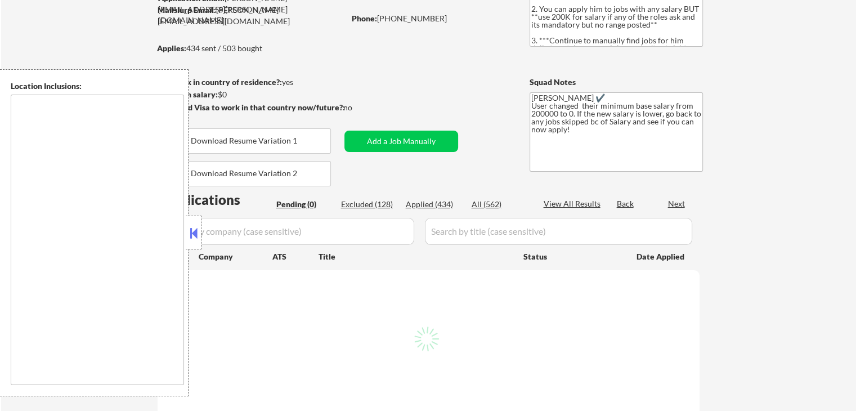
click at [194, 235] on button at bounding box center [193, 233] width 12 height 17
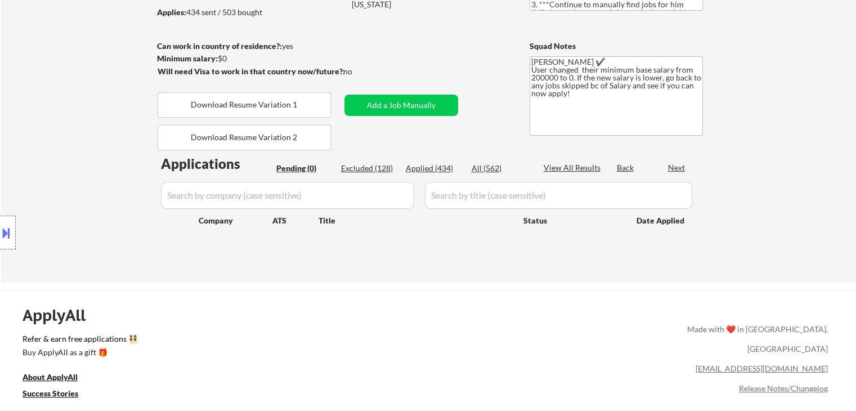
scroll to position [169, 0]
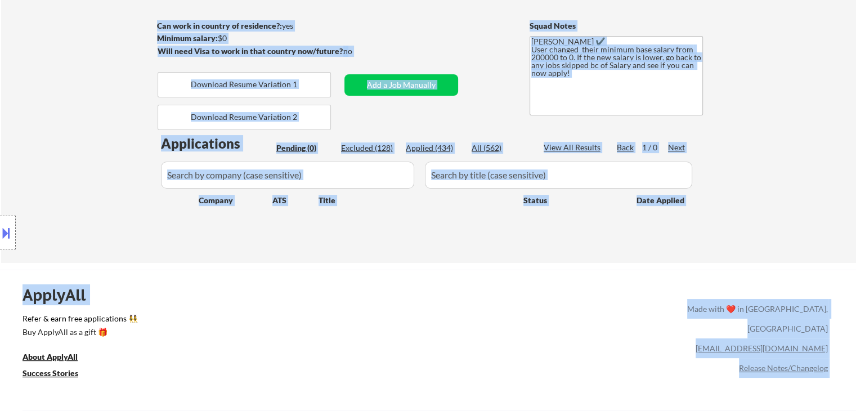
drag, startPoint x: 544, startPoint y: 217, endPoint x: 743, endPoint y: 218, distance: 199.3
click at [743, 218] on body "← Return to /applysquad Mailslurp Inbox Job Search Builder [PERSON_NAME] User E…" at bounding box center [428, 36] width 856 height 411
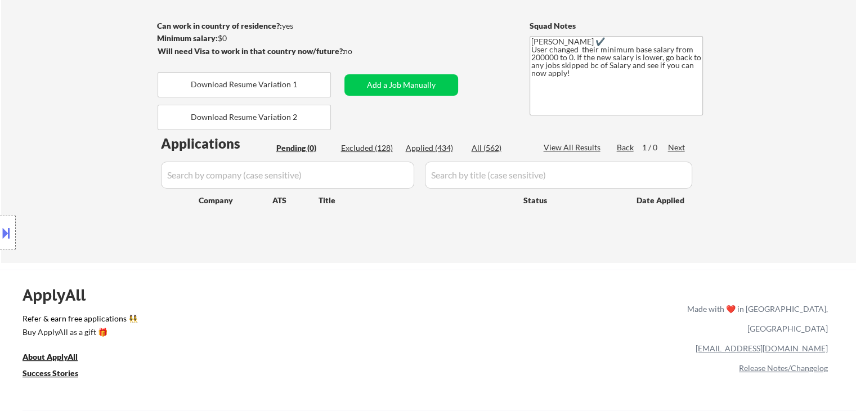
click at [768, 233] on div "← Return to /applysquad Mailslurp Inbox Job Search Builder [PERSON_NAME] User E…" at bounding box center [428, 69] width 855 height 387
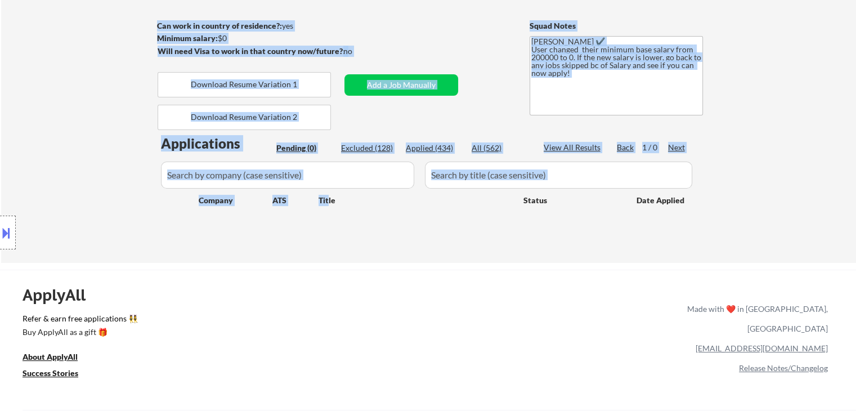
drag, startPoint x: 691, startPoint y: 212, endPoint x: 327, endPoint y: 207, distance: 364.8
click at [327, 207] on div "← Return to /applysquad Mailslurp Inbox Job Search Builder [PERSON_NAME] User E…" at bounding box center [428, 69] width 855 height 387
click at [315, 242] on div "← Return to /applysquad Mailslurp Inbox Job Search Builder [PERSON_NAME] User E…" at bounding box center [429, 65] width 562 height 378
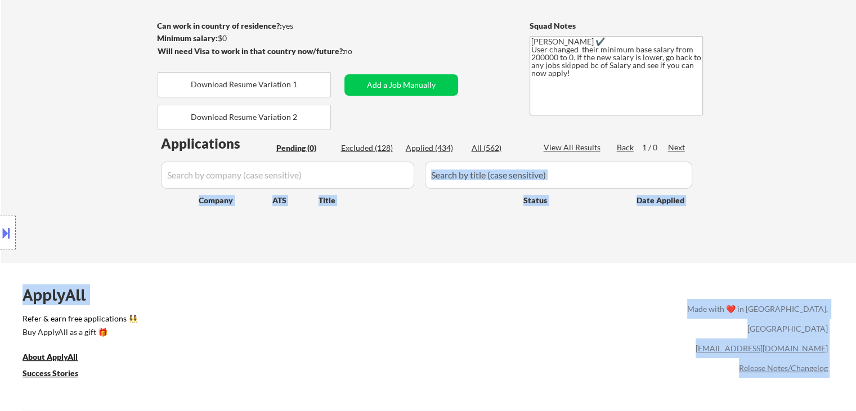
drag, startPoint x: 126, startPoint y: 151, endPoint x: 728, endPoint y: 214, distance: 605.1
click at [659, 169] on body "← Return to /applysquad Mailslurp Inbox Job Search Builder [PERSON_NAME] User E…" at bounding box center [428, 36] width 856 height 411
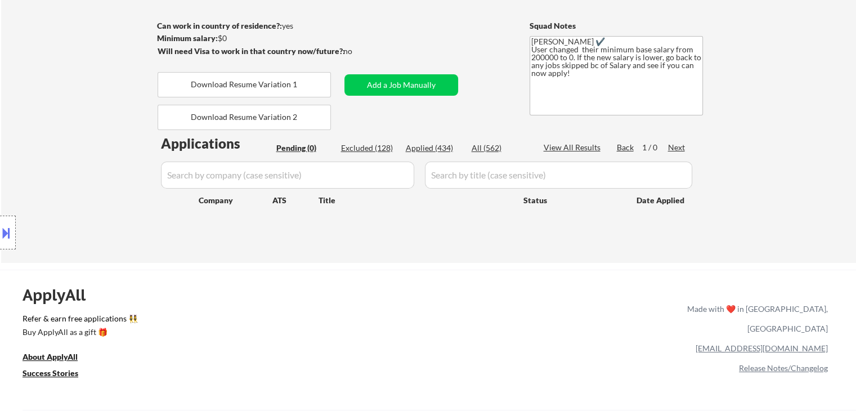
click at [770, 219] on div "← Return to /applysquad Mailslurp Inbox Job Search Builder [PERSON_NAME] User E…" at bounding box center [428, 69] width 855 height 387
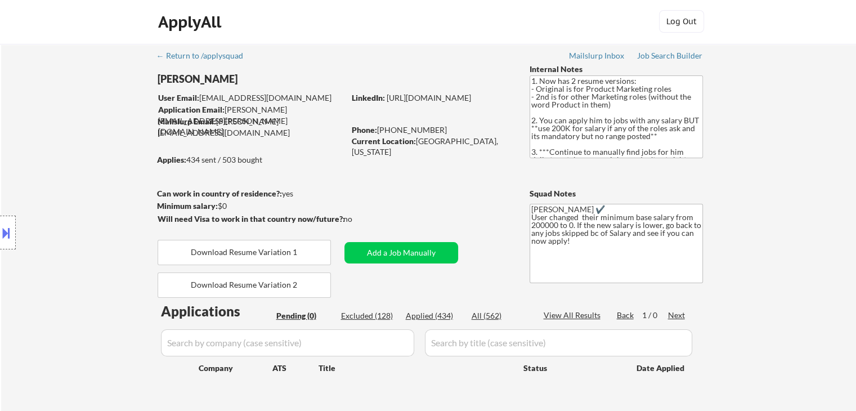
scroll to position [0, 0]
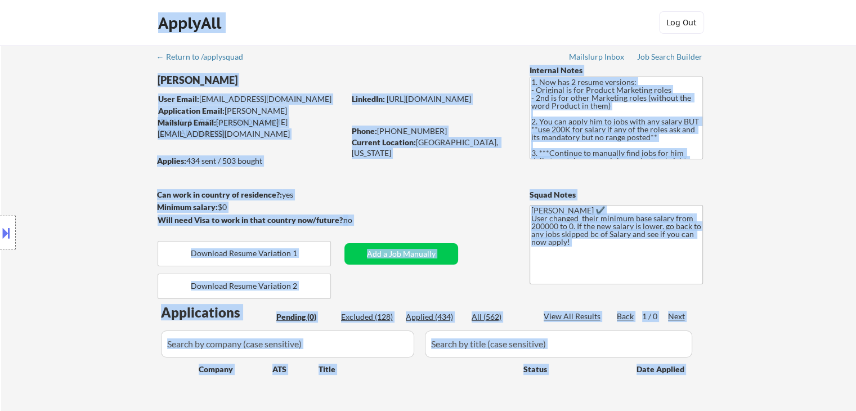
drag, startPoint x: 110, startPoint y: 163, endPoint x: 245, endPoint y: 178, distance: 136.6
click at [245, 178] on body "← Return to /applysquad Mailslurp Inbox Job Search Builder [PERSON_NAME] User E…" at bounding box center [428, 205] width 856 height 411
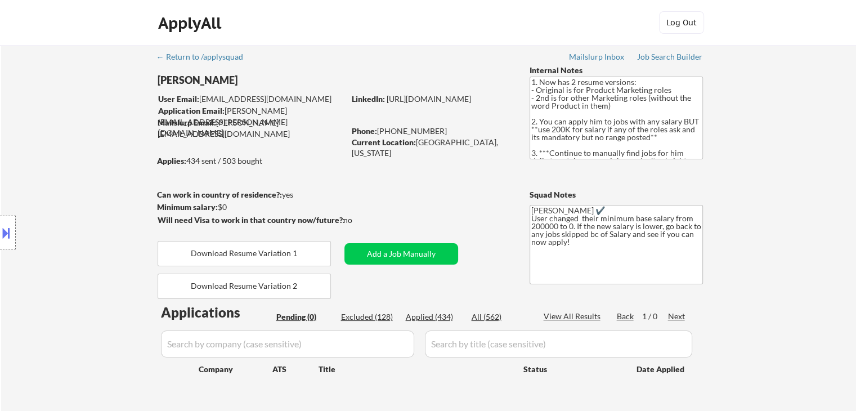
click at [802, 229] on div "← Return to /applysquad Mailslurp Inbox Job Search Builder [PERSON_NAME] User E…" at bounding box center [428, 238] width 855 height 387
click at [613, 106] on textarea "1. Now has 2 resume versions: - Original is for Product Marketing roles - 2nd i…" at bounding box center [616, 118] width 173 height 83
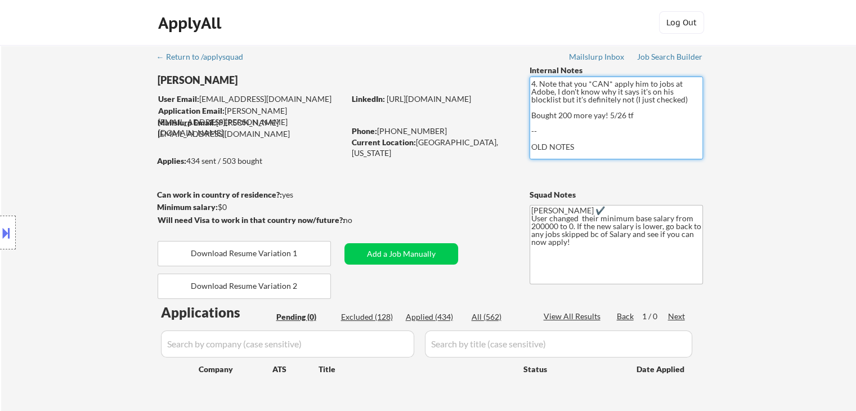
scroll to position [180, 0]
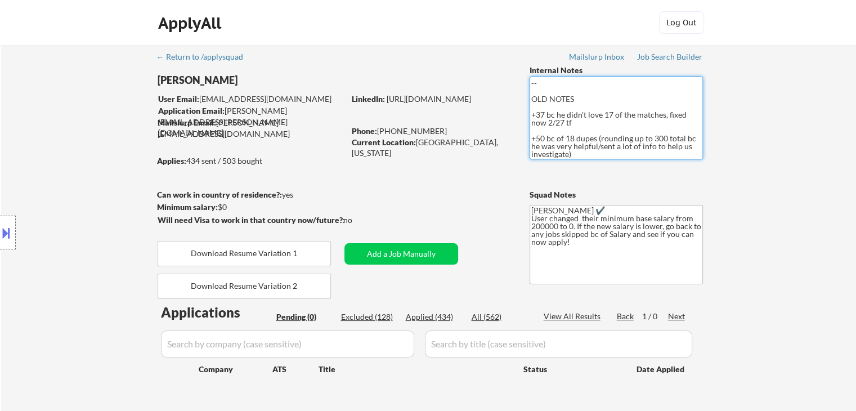
drag, startPoint x: 574, startPoint y: 155, endPoint x: 532, endPoint y: 114, distance: 58.5
click at [532, 114] on textarea "1. Now has 2 resume versions: - Original is for Product Marketing roles - 2nd i…" at bounding box center [616, 118] width 173 height 83
click at [741, 178] on div "← Return to /applysquad Mailslurp Inbox Job Search Builder [PERSON_NAME] User E…" at bounding box center [428, 238] width 855 height 387
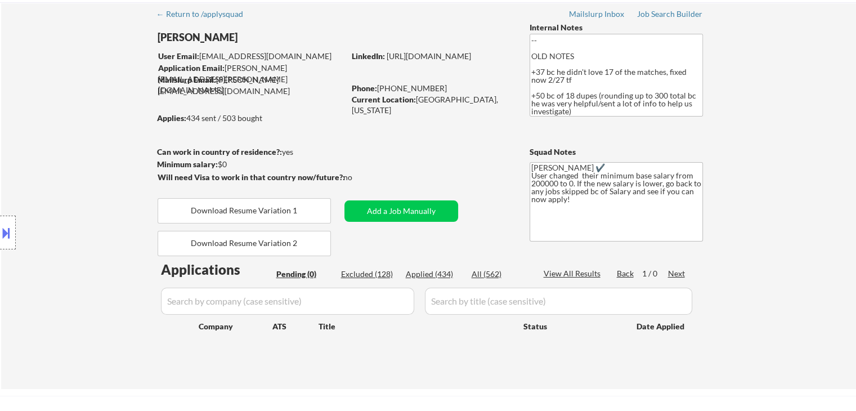
scroll to position [113, 0]
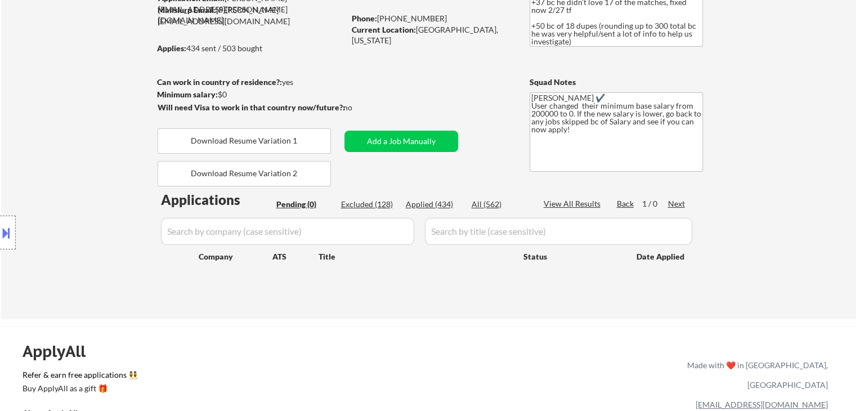
click at [0, 186] on div "Location Inclusions:" at bounding box center [101, 232] width 202 height 327
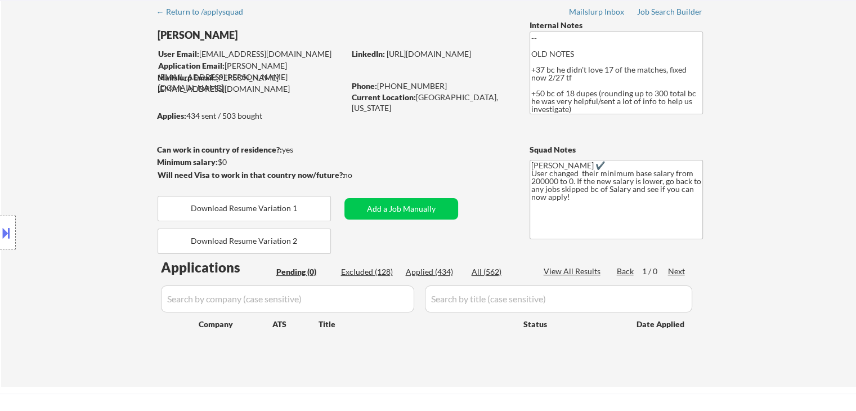
scroll to position [0, 0]
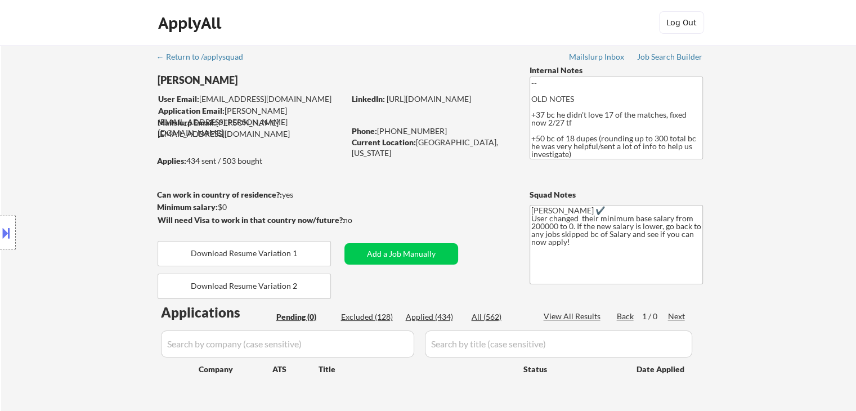
click at [270, 165] on div "Applies: 434 sent / 503 bought" at bounding box center [250, 160] width 187 height 11
drag, startPoint x: 264, startPoint y: 165, endPoint x: 176, endPoint y: 158, distance: 88.1
click at [176, 158] on body "← Return to /applysquad Mailslurp Inbox Job Search Builder [PERSON_NAME] User E…" at bounding box center [428, 205] width 856 height 411
click at [176, 170] on div "Location Inclusions:" at bounding box center [101, 232] width 202 height 327
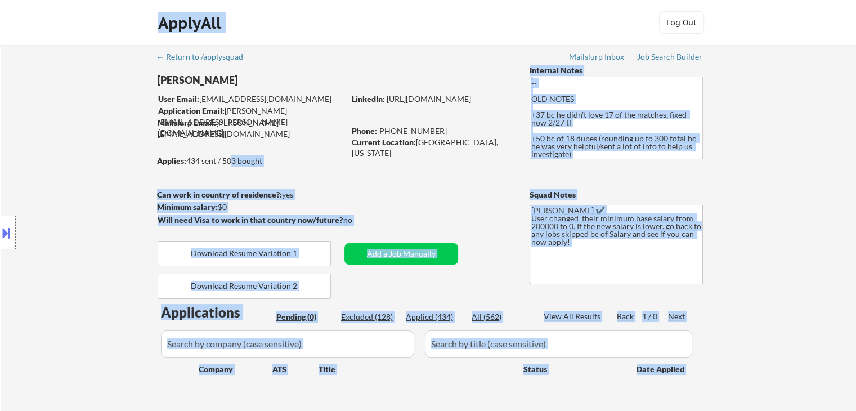
drag, startPoint x: 188, startPoint y: 160, endPoint x: 230, endPoint y: 158, distance: 41.7
click at [230, 158] on body "← Return to /applysquad Mailslurp Inbox Job Search Builder [PERSON_NAME] User E…" at bounding box center [428, 205] width 856 height 411
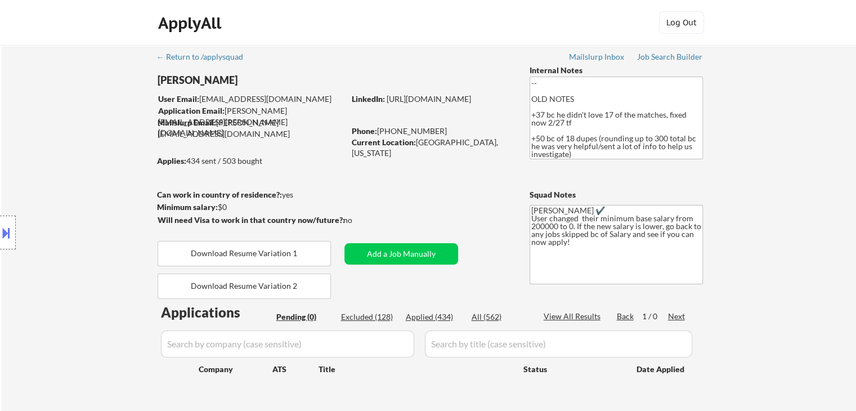
drag, startPoint x: 434, startPoint y: 169, endPoint x: 374, endPoint y: 157, distance: 60.9
click at [419, 162] on div "← Return to /applysquad Mailslurp Inbox Job Search Builder [PERSON_NAME] User E…" at bounding box center [429, 234] width 562 height 378
drag, startPoint x: 486, startPoint y: 140, endPoint x: 441, endPoint y: 143, distance: 44.6
click at [441, 143] on div "Current Location: [GEOGRAPHIC_DATA], [US_STATE]" at bounding box center [431, 148] width 159 height 22
click at [440, 164] on div "← Return to /applysquad Mailslurp Inbox Job Search Builder [PERSON_NAME] User E…" at bounding box center [429, 234] width 562 height 378
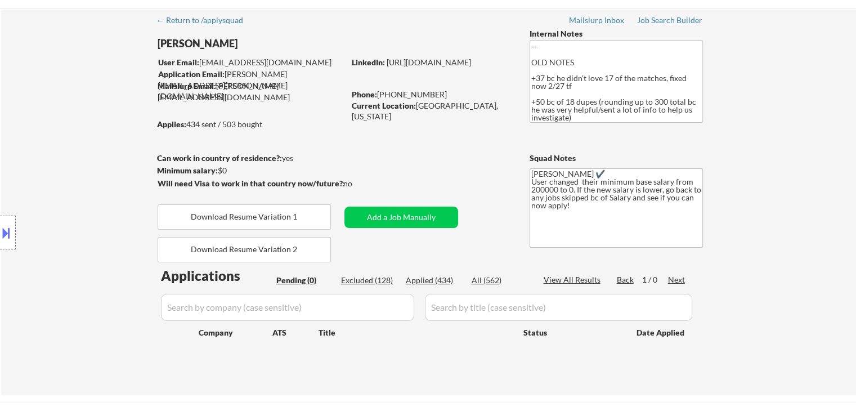
scroll to position [56, 0]
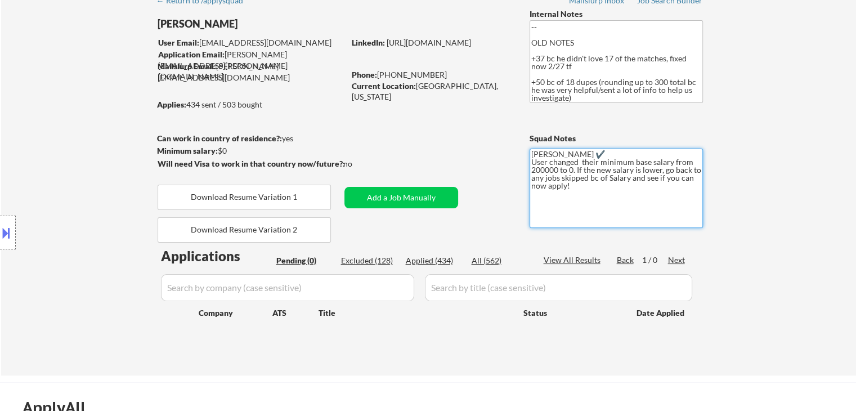
drag, startPoint x: 570, startPoint y: 185, endPoint x: 529, endPoint y: 156, distance: 50.0
click at [530, 156] on textarea "[PERSON_NAME] ✔️ User changed their minimum base salary from 200000 to 0. If th…" at bounding box center [616, 188] width 173 height 79
click at [585, 209] on textarea "[PERSON_NAME] ✔️ User changed their minimum base salary from 200000 to 0. If th…" at bounding box center [616, 188] width 173 height 79
drag, startPoint x: 576, startPoint y: 188, endPoint x: 531, endPoint y: 152, distance: 57.2
click at [531, 152] on textarea "[PERSON_NAME] ✔️ User changed their minimum base salary from 200000 to 0. If th…" at bounding box center [616, 188] width 173 height 79
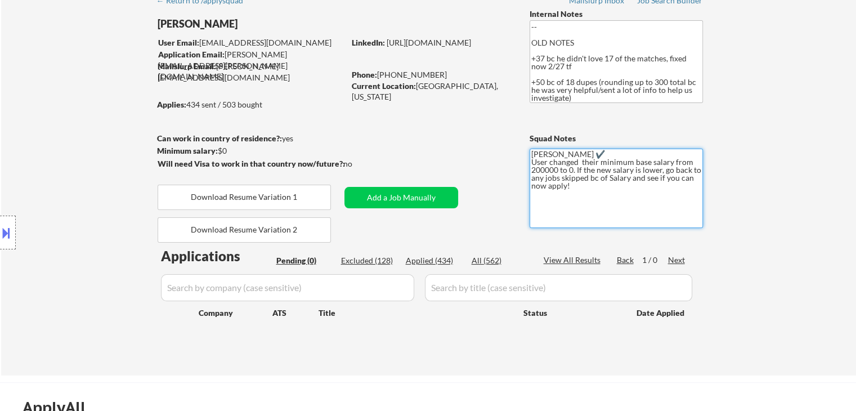
click at [572, 205] on textarea "[PERSON_NAME] ✔️ User changed their minimum base salary from 200000 to 0. If th…" at bounding box center [616, 188] width 173 height 79
click at [572, 190] on textarea "[PERSON_NAME] ✔️ User changed their minimum base salary from 200000 to 0. If th…" at bounding box center [616, 188] width 173 height 79
drag, startPoint x: 572, startPoint y: 190, endPoint x: 534, endPoint y: 156, distance: 51.0
click at [534, 156] on textarea "[PERSON_NAME] ✔️ User changed their minimum base salary from 200000 to 0. If th…" at bounding box center [616, 188] width 173 height 79
click at [567, 196] on textarea "[PERSON_NAME] ✔️ User changed their minimum base salary from 200000 to 0. If th…" at bounding box center [616, 188] width 173 height 79
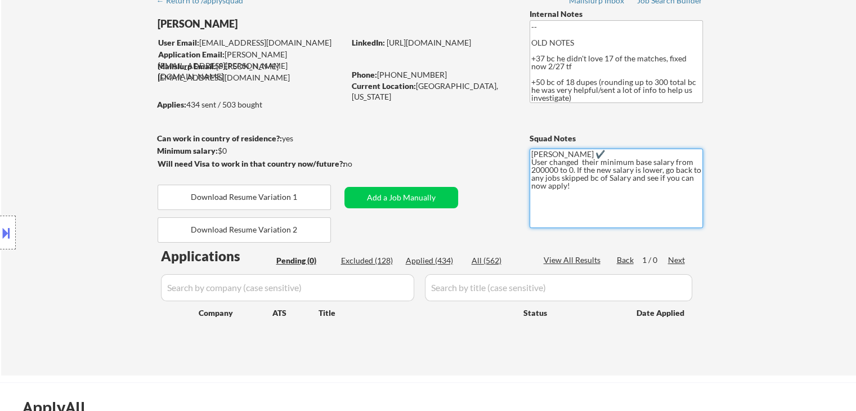
drag, startPoint x: 580, startPoint y: 190, endPoint x: 523, endPoint y: 151, distance: 69.3
click at [523, 151] on div "← Return to /applysquad Mailslurp Inbox Job Search Builder [PERSON_NAME] User E…" at bounding box center [429, 178] width 562 height 378
click at [93, 214] on div "Location Inclusions:" at bounding box center [101, 232] width 202 height 327
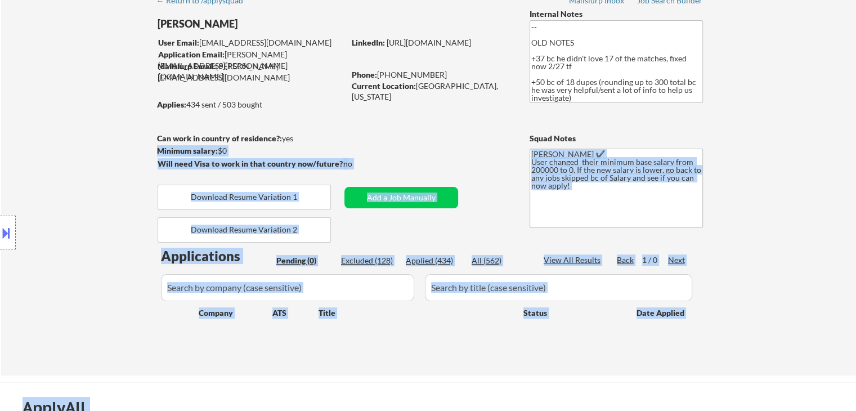
drag, startPoint x: 392, startPoint y: 167, endPoint x: 129, endPoint y: 146, distance: 263.7
click at [147, 165] on body "← Return to /applysquad Mailslurp Inbox Job Search Builder [PERSON_NAME] User E…" at bounding box center [428, 149] width 856 height 411
click at [117, 138] on div "Location Inclusions:" at bounding box center [101, 232] width 202 height 327
drag, startPoint x: 356, startPoint y: 164, endPoint x: 142, endPoint y: 142, distance: 215.0
click at [142, 142] on body "← Return to /applysquad Mailslurp Inbox Job Search Builder [PERSON_NAME] User E…" at bounding box center [428, 149] width 856 height 411
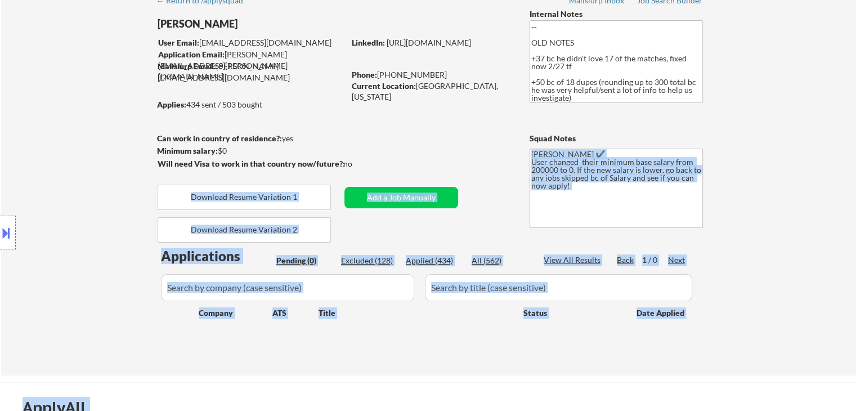
click at [145, 142] on div "Location Inclusions:" at bounding box center [101, 232] width 202 height 327
drag, startPoint x: 348, startPoint y: 164, endPoint x: 158, endPoint y: 130, distance: 193.3
click at [158, 130] on body "← Return to /applysquad Mailslurp Inbox Job Search Builder [PERSON_NAME] User E…" at bounding box center [428, 149] width 856 height 411
click at [90, 149] on div "Location Inclusions:" at bounding box center [101, 232] width 202 height 327
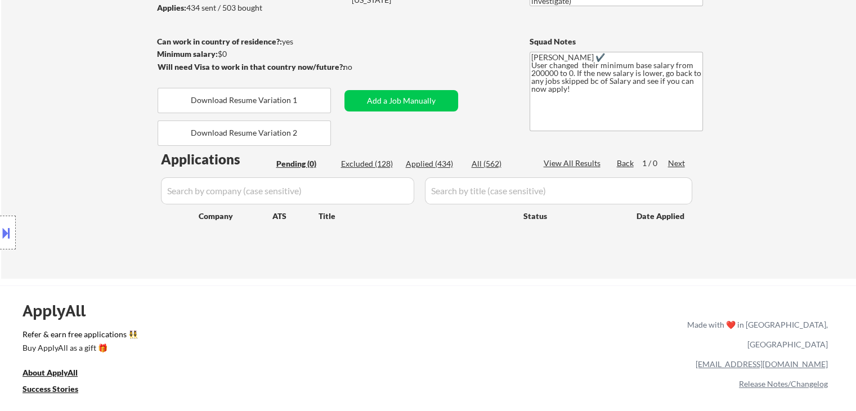
scroll to position [169, 0]
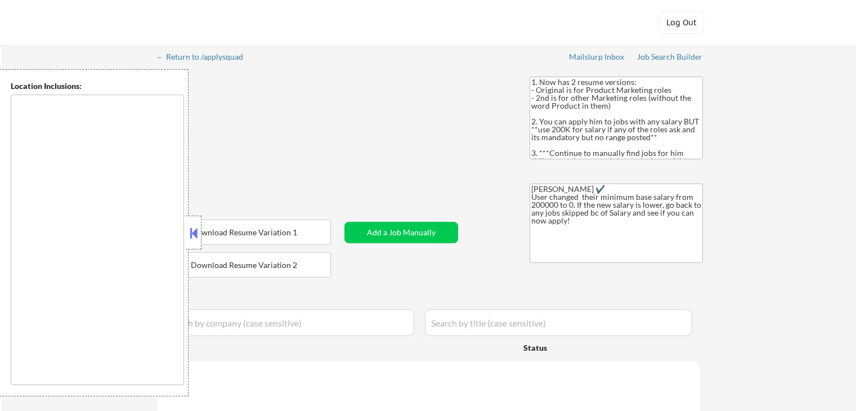
type textarea "San Francisco, CA Daly City, CA South San Francisco, CA Brisbane, CA Colma, CA …"
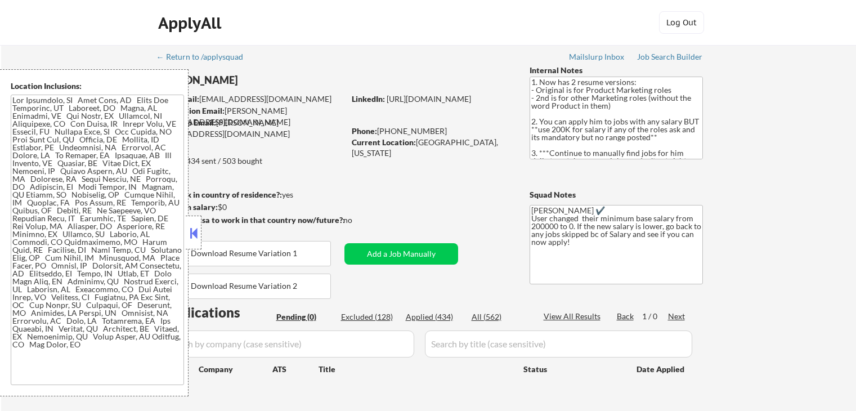
scroll to position [169, 0]
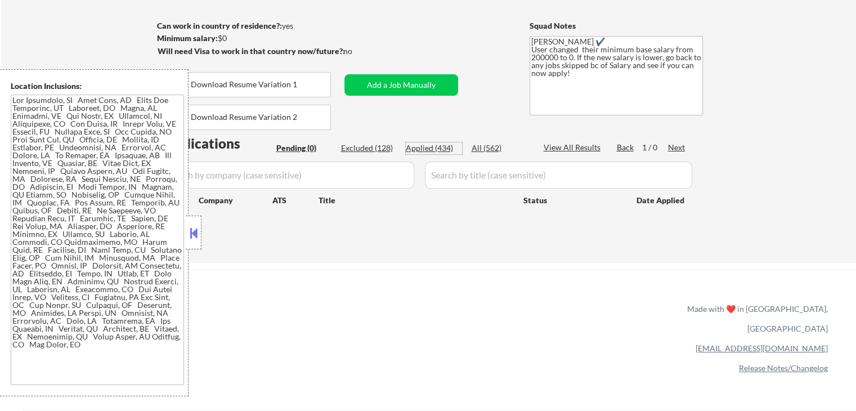
click at [435, 149] on div "Applied (434)" at bounding box center [434, 147] width 56 height 11
click at [193, 231] on button at bounding box center [193, 233] width 12 height 17
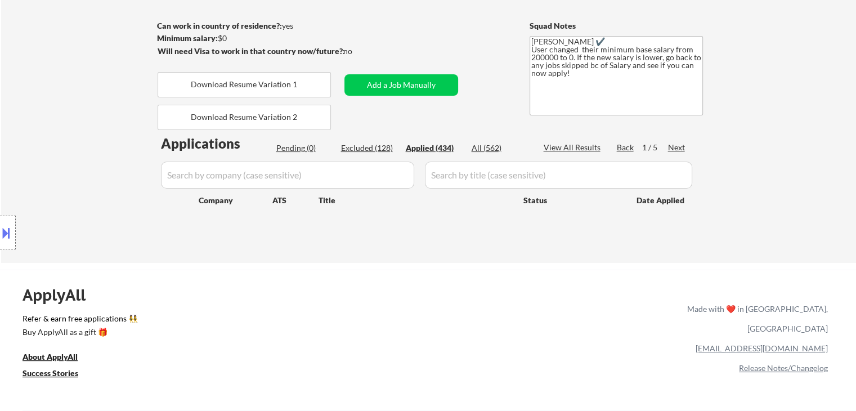
click at [261, 177] on input "input" at bounding box center [287, 175] width 253 height 27
paste input "AIFund"
type input "AIFund"
select select ""applied""
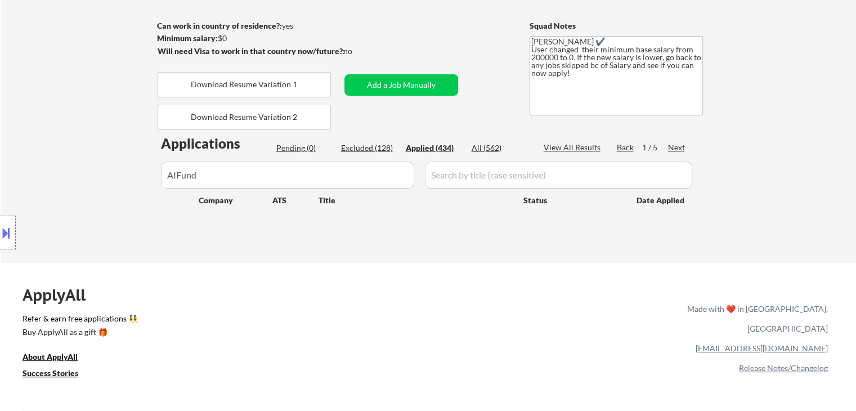
select select ""applied""
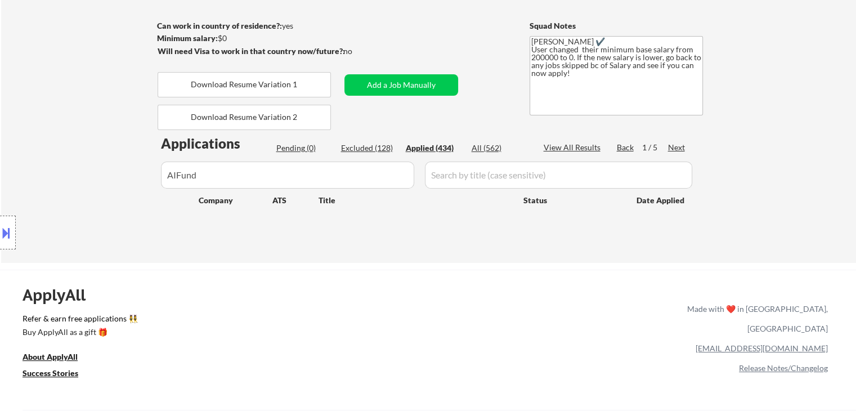
select select ""applied""
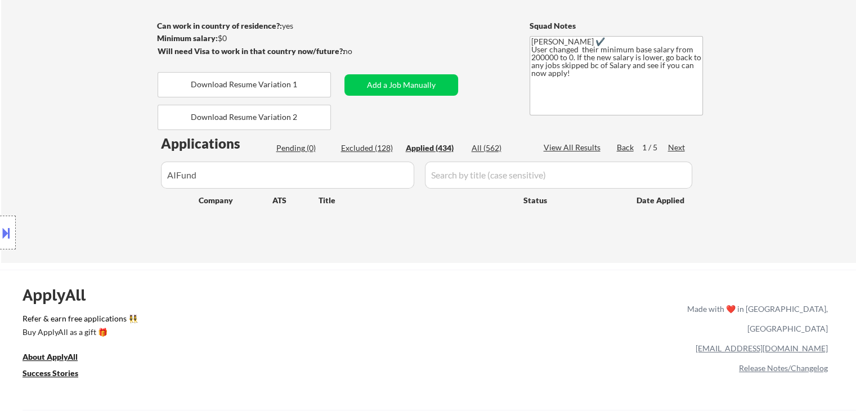
select select ""applied""
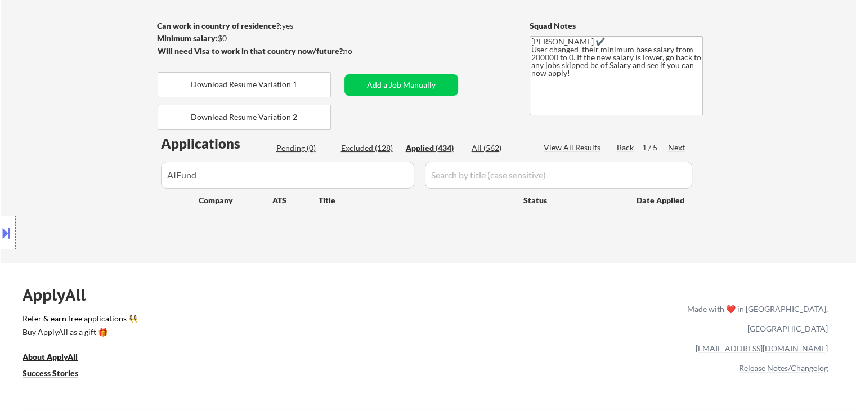
select select ""applied""
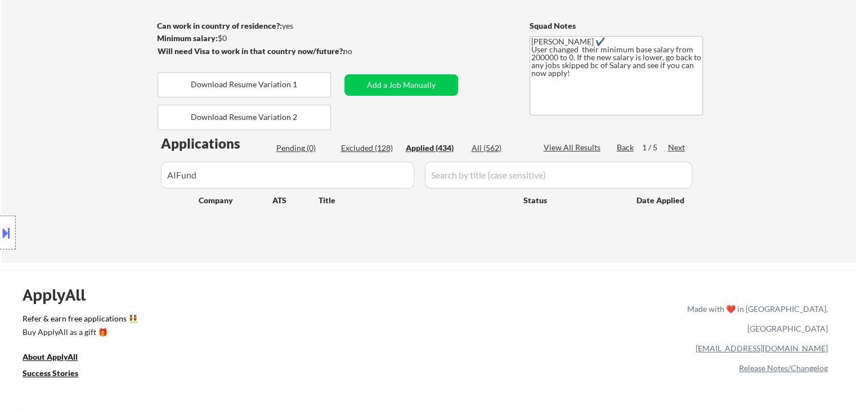
select select ""applied""
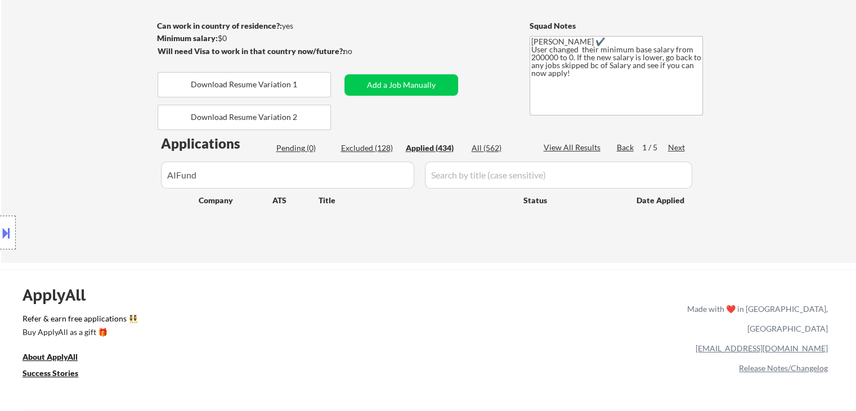
select select ""applied""
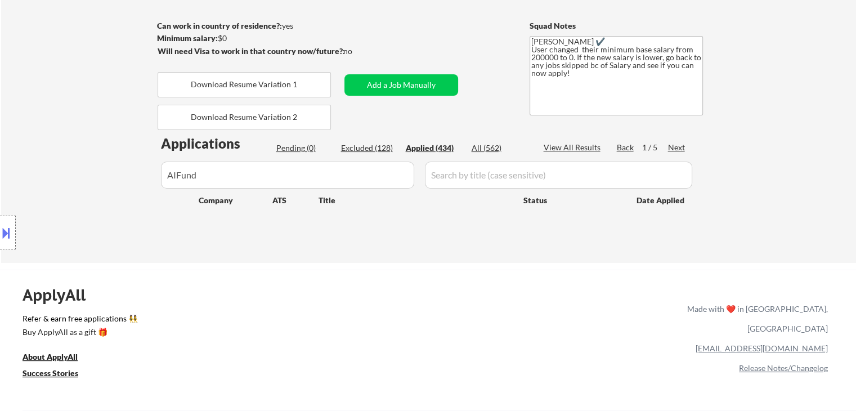
select select ""applied""
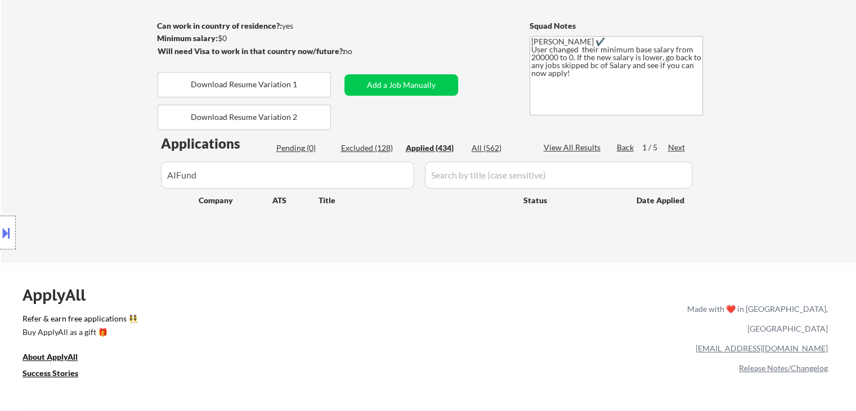
select select ""applied""
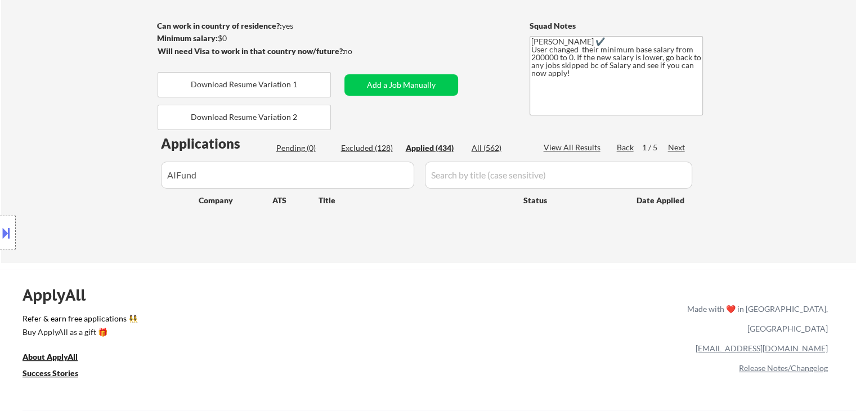
select select ""applied""
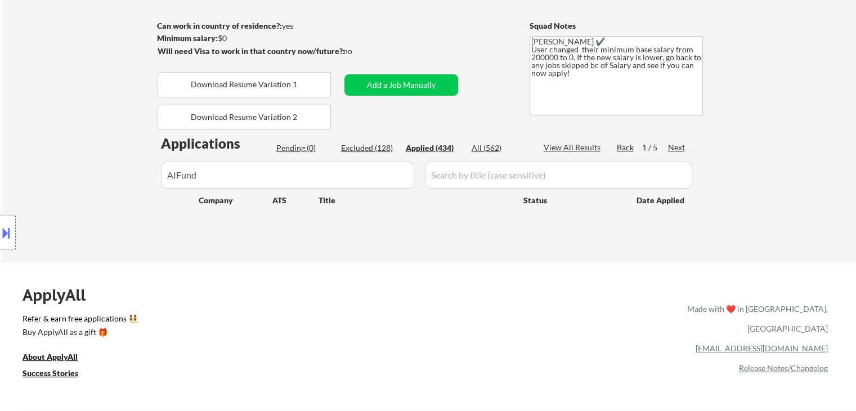
select select ""applied""
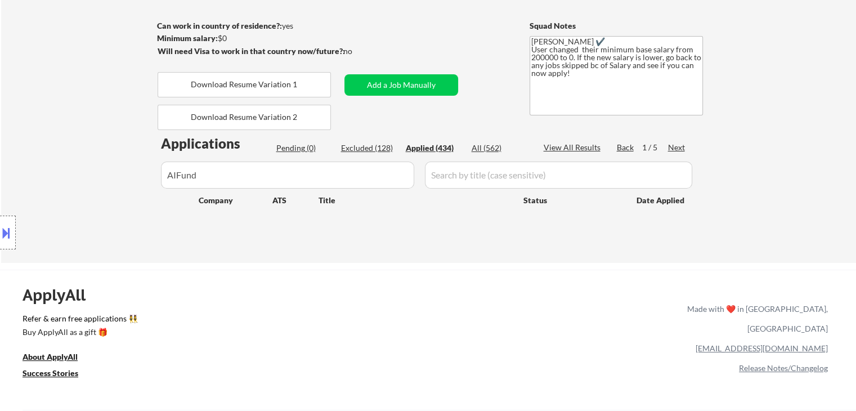
select select ""applied""
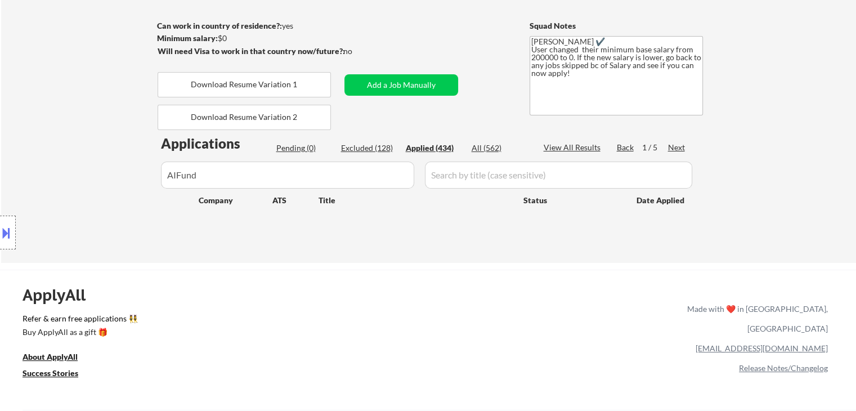
select select ""applied""
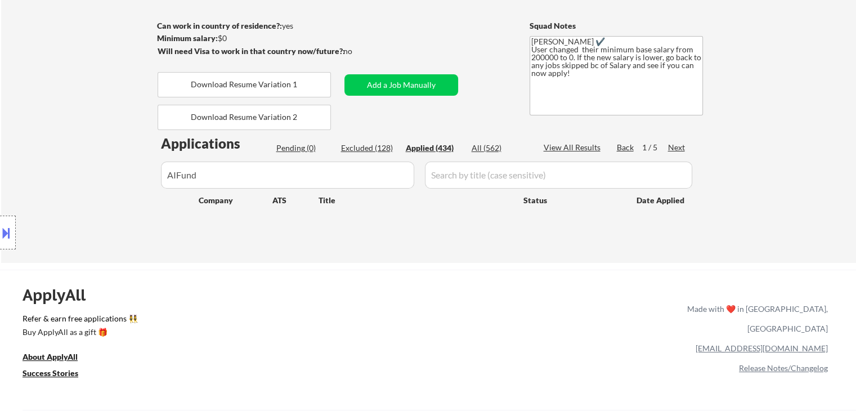
select select ""applied""
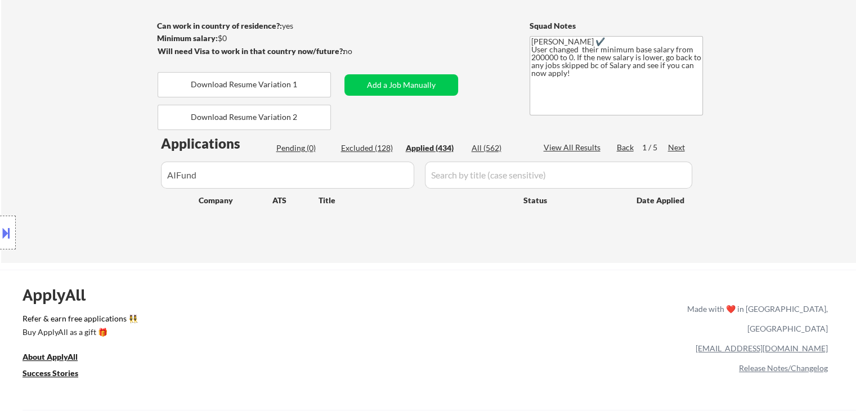
select select ""applied""
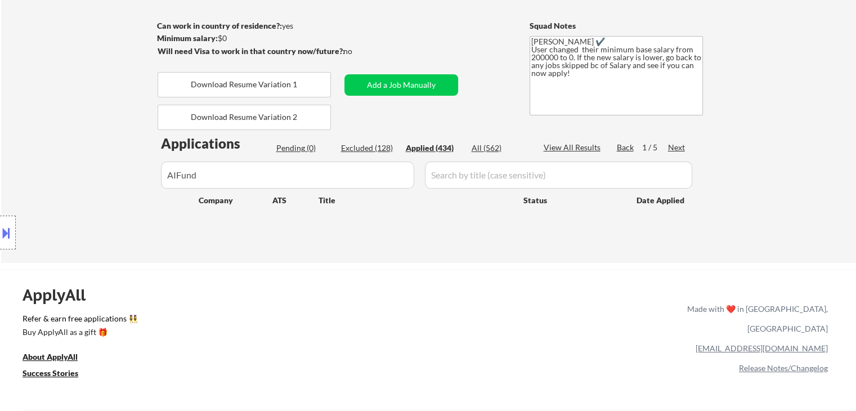
select select ""applied""
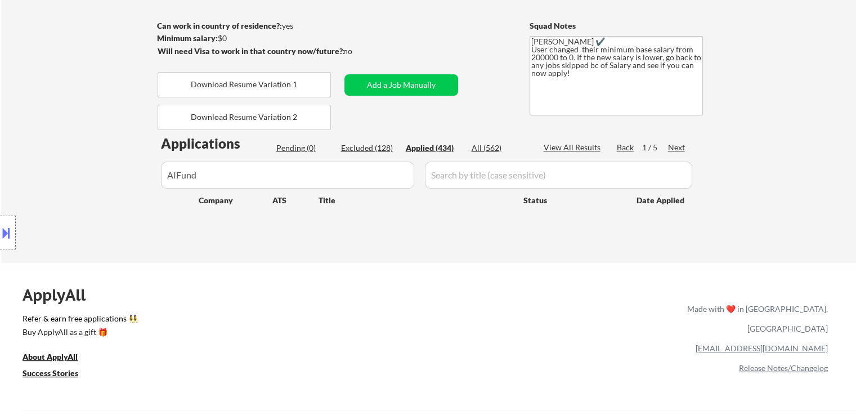
select select ""applied""
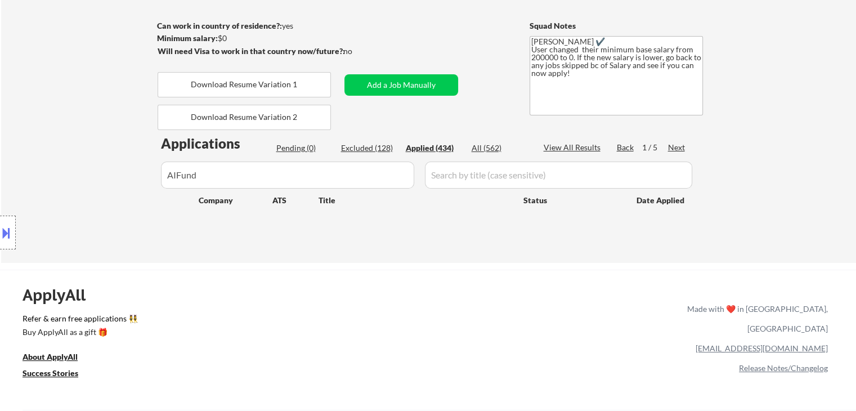
select select ""applied""
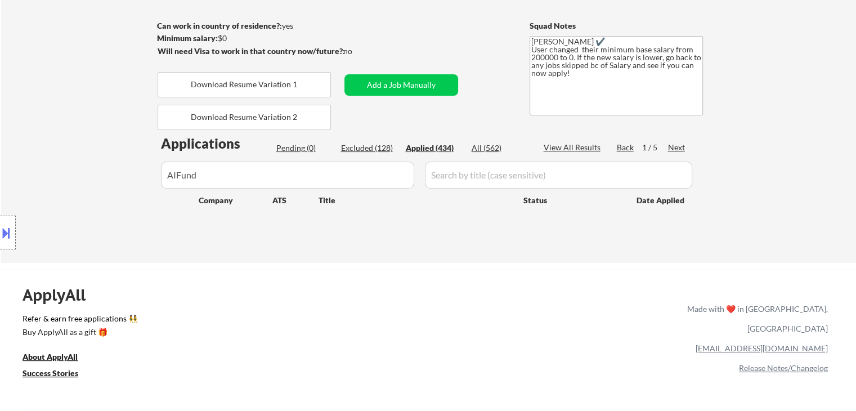
select select ""applied""
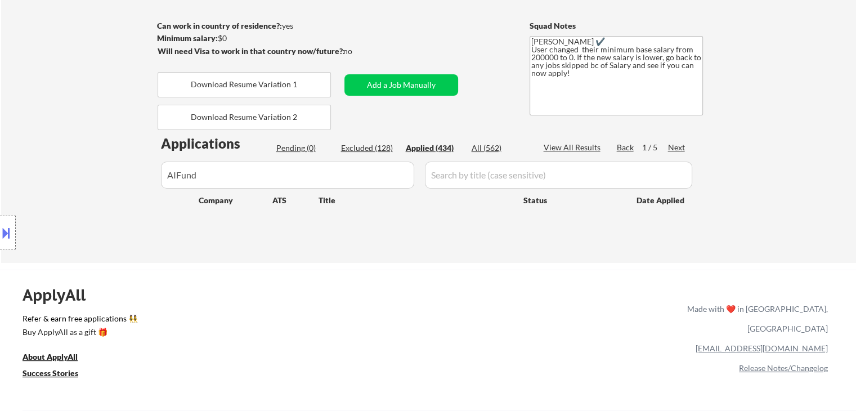
select select ""applied""
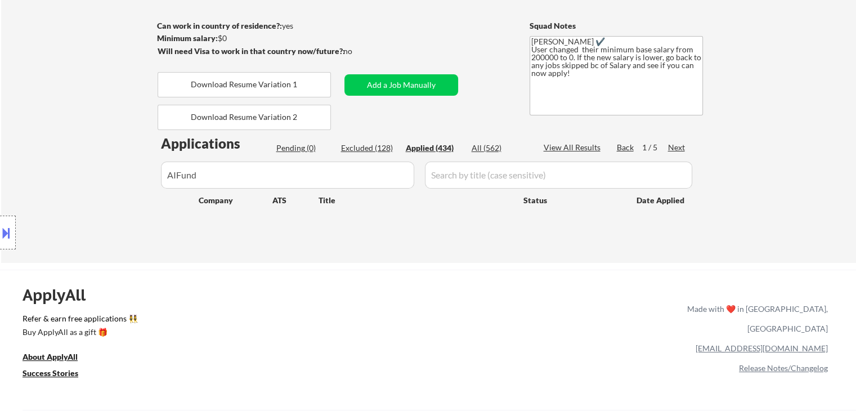
select select ""applied""
click at [176, 175] on div "Location Inclusions:" at bounding box center [101, 232] width 202 height 327
click at [178, 173] on div "Location Inclusions:" at bounding box center [101, 232] width 202 height 327
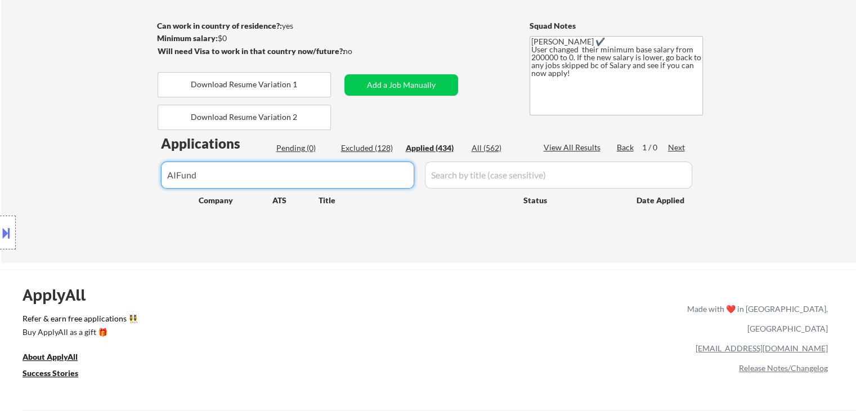
click at [205, 171] on input "input" at bounding box center [287, 175] width 253 height 27
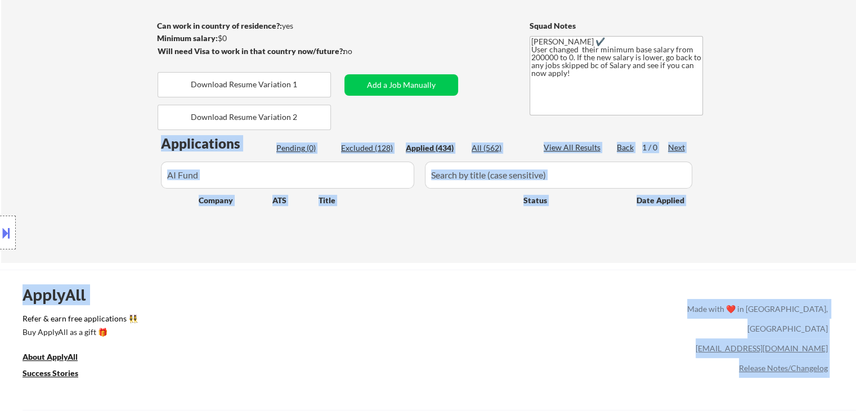
drag, startPoint x: 706, startPoint y: 210, endPoint x: 150, endPoint y: 214, distance: 556.2
click at [150, 214] on body "← Return to /applysquad Mailslurp Inbox Job Search Builder Andrew Hawthorn User…" at bounding box center [428, 36] width 856 height 411
click at [52, 219] on div "Location Inclusions:" at bounding box center [101, 232] width 202 height 327
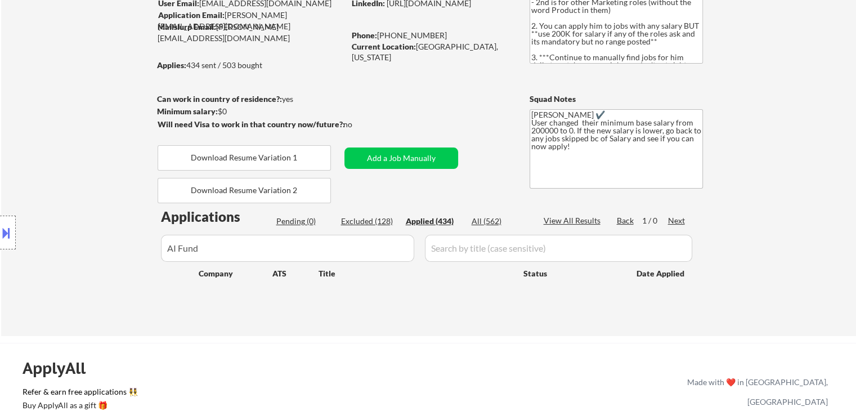
scroll to position [56, 0]
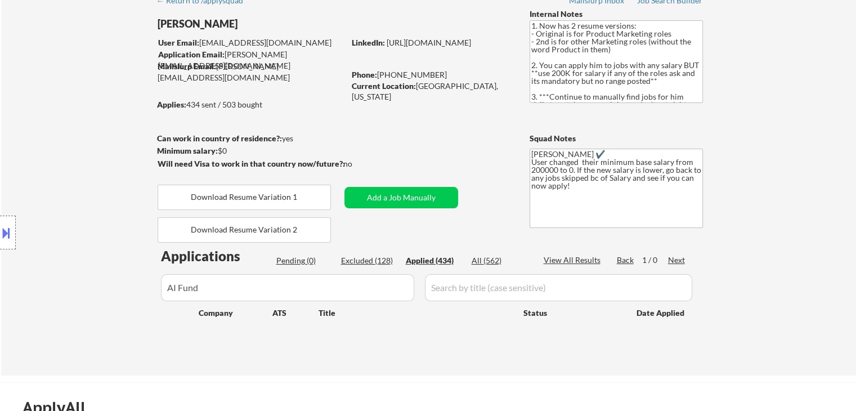
click at [56, 231] on div "Location Inclusions:" at bounding box center [101, 232] width 202 height 327
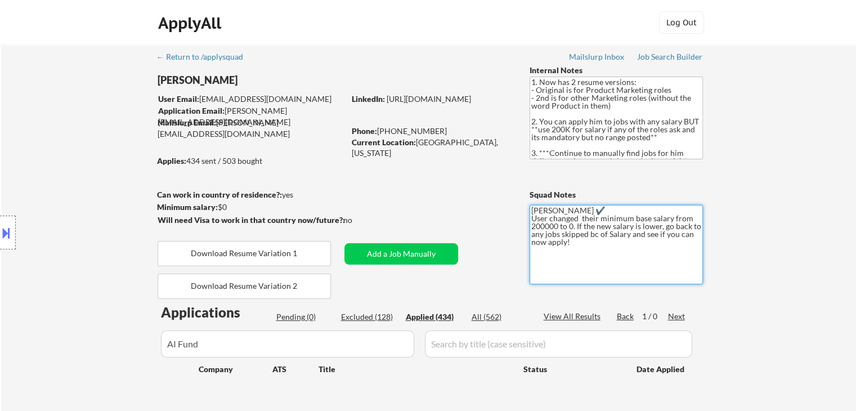
drag, startPoint x: 574, startPoint y: 242, endPoint x: 524, endPoint y: 205, distance: 61.7
click at [524, 205] on div "← Return to /applysquad Mailslurp Inbox Job Search Builder Andrew Hawthorn User…" at bounding box center [429, 234] width 562 height 378
click at [396, 175] on div "← Return to /applysquad Mailslurp Inbox Job Search Builder Andrew Hawthorn User…" at bounding box center [429, 234] width 562 height 378
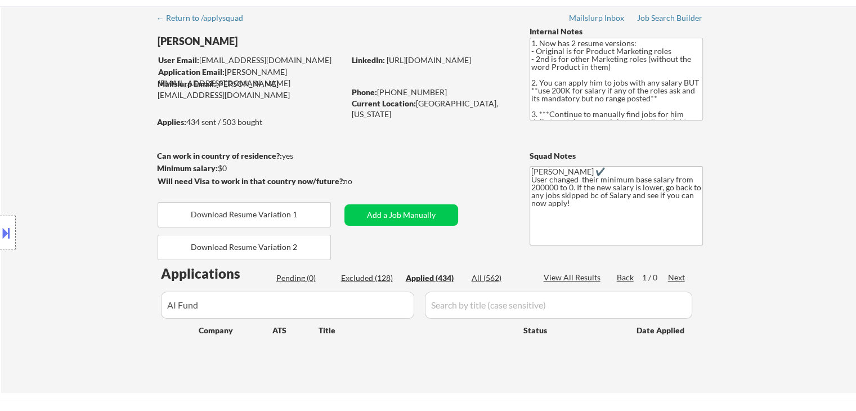
scroll to position [56, 0]
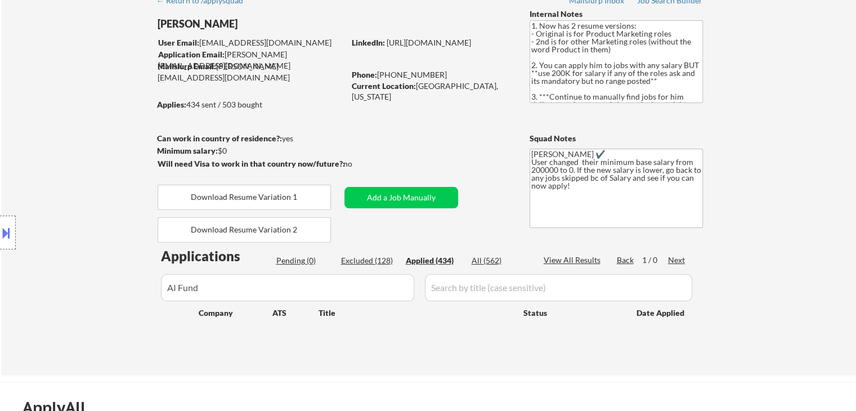
click at [175, 287] on div "Location Inclusions:" at bounding box center [101, 232] width 202 height 327
click at [225, 291] on input "input" at bounding box center [287, 287] width 253 height 27
type input "AIFund"
click at [112, 242] on div "Location Inclusions:" at bounding box center [101, 232] width 202 height 327
drag, startPoint x: 692, startPoint y: 320, endPoint x: 302, endPoint y: 327, distance: 390.2
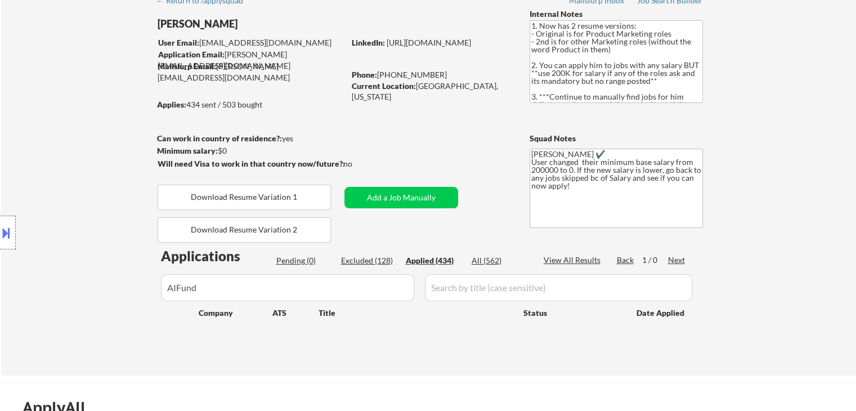
click at [302, 327] on div "Applications Pending (0) Excluded (128) Applied (434) All (562) View All Result…" at bounding box center [429, 301] width 542 height 108
click at [293, 339] on div "Applications Pending (0) Excluded (128) Applied (434) All (562) View All Result…" at bounding box center [429, 301] width 542 height 108
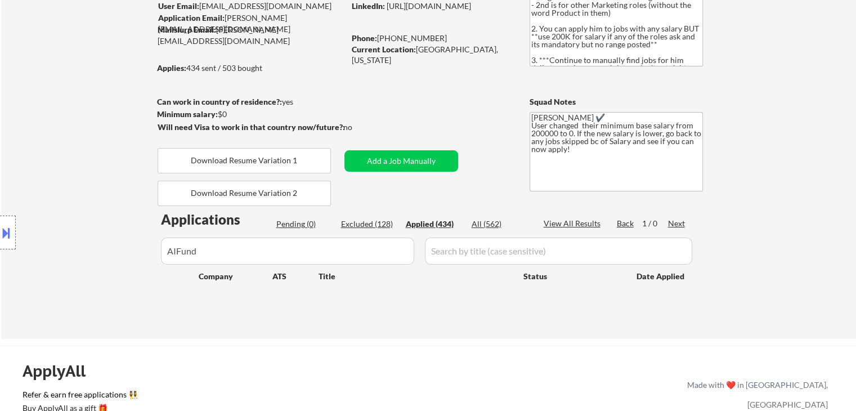
scroll to position [113, 0]
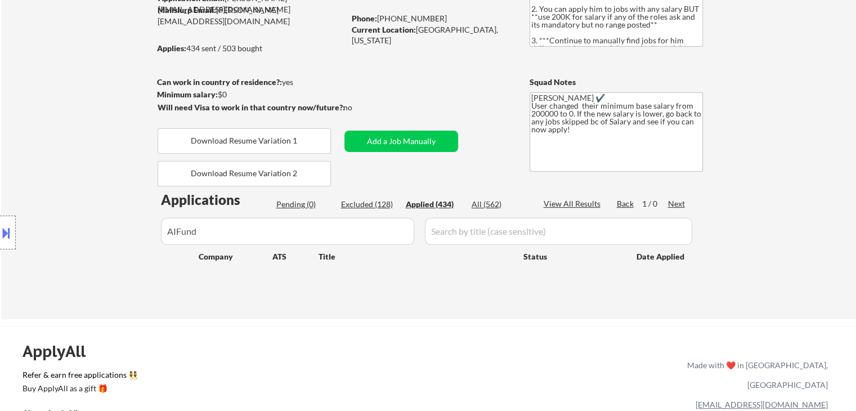
click at [810, 231] on div "← Return to /applysquad Mailslurp Inbox Job Search Builder Andrew Hawthorn User…" at bounding box center [428, 125] width 855 height 387
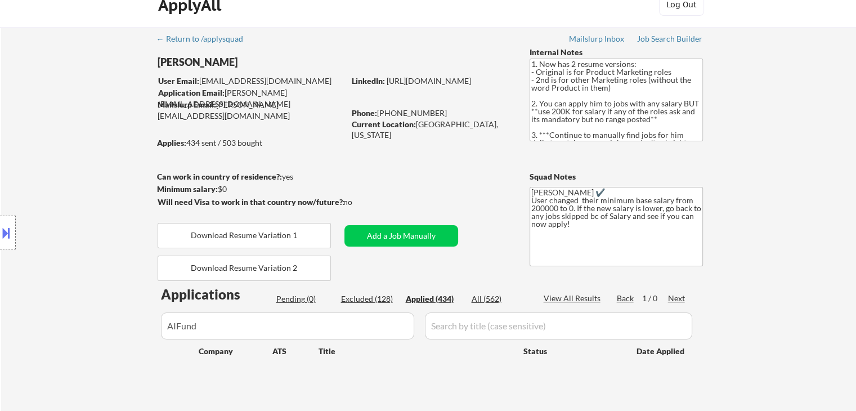
scroll to position [0, 0]
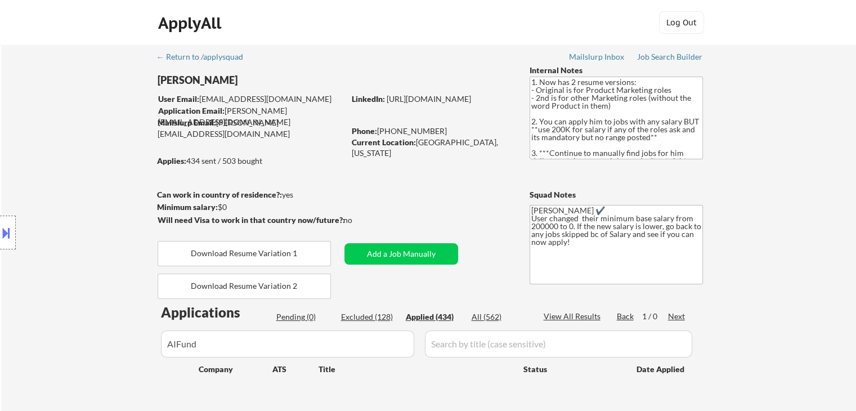
click at [483, 228] on div "← Return to /applysquad Mailslurp Inbox Job Search Builder Andrew Hawthorn User…" at bounding box center [429, 234] width 562 height 378
click at [478, 207] on div "← Return to /applysquad Mailslurp Inbox Job Search Builder Andrew Hawthorn User…" at bounding box center [429, 234] width 562 height 378
click at [296, 316] on div "Pending (0)" at bounding box center [304, 316] width 56 height 11
click at [414, 253] on button "Add a Job Manually" at bounding box center [402, 253] width 114 height 21
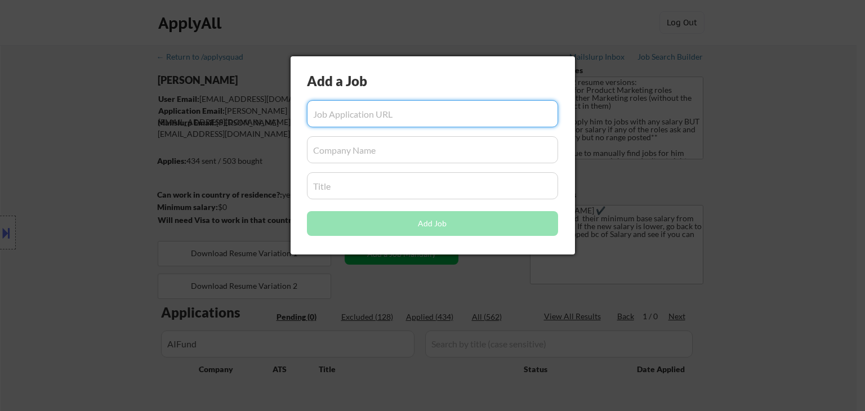
click at [373, 119] on input "input" at bounding box center [432, 113] width 251 height 27
paste input "https://jobs.lever.co/AIFund/bee4bd02-9bcc-4721-a06f-ffb710791ad1/"
click at [350, 109] on input "input" at bounding box center [432, 113] width 251 height 27
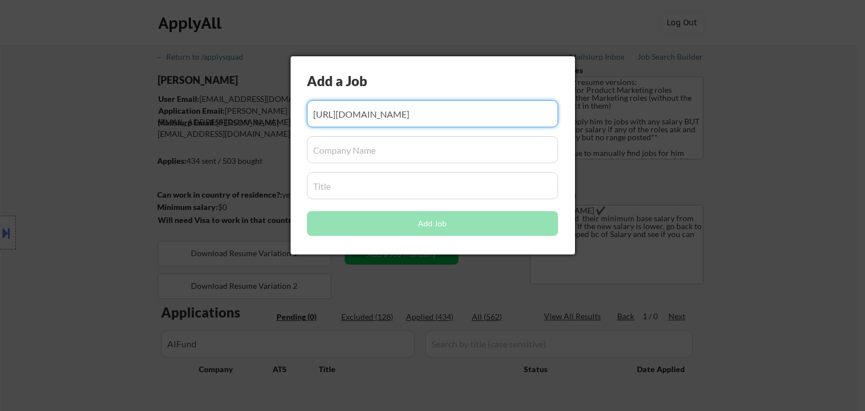
type input "https://jobs.lever.co/AIFund/bee4bd02-9bcc-4721-a06f-ffb710791ad1/"
click at [368, 151] on input "input" at bounding box center [432, 149] width 251 height 27
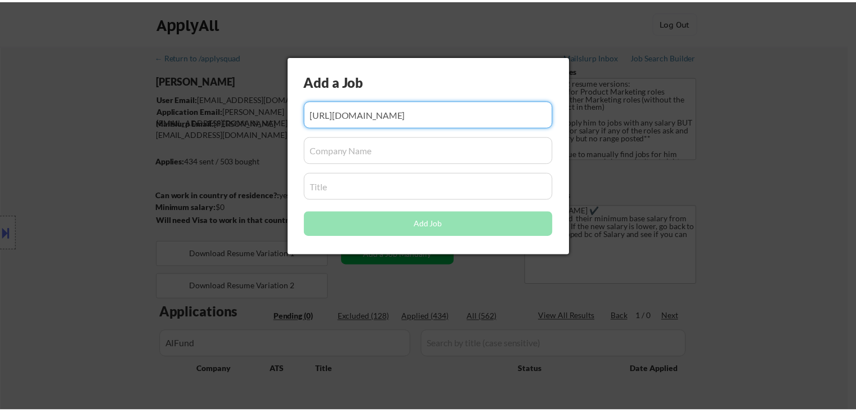
scroll to position [0, 0]
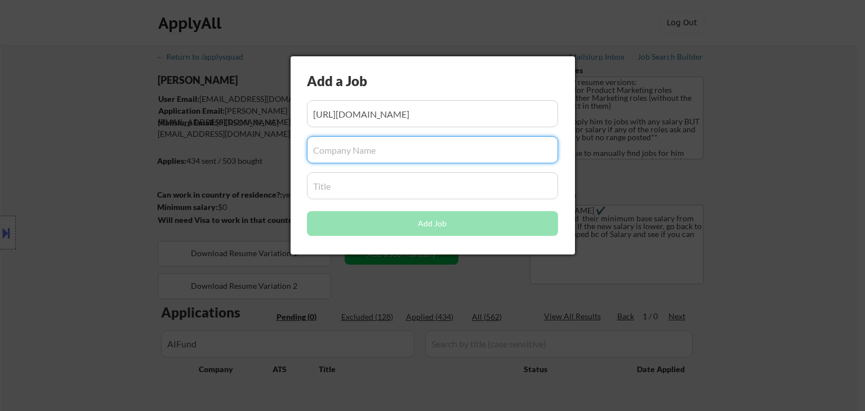
paste input "AIFund"
type input "AIFund"
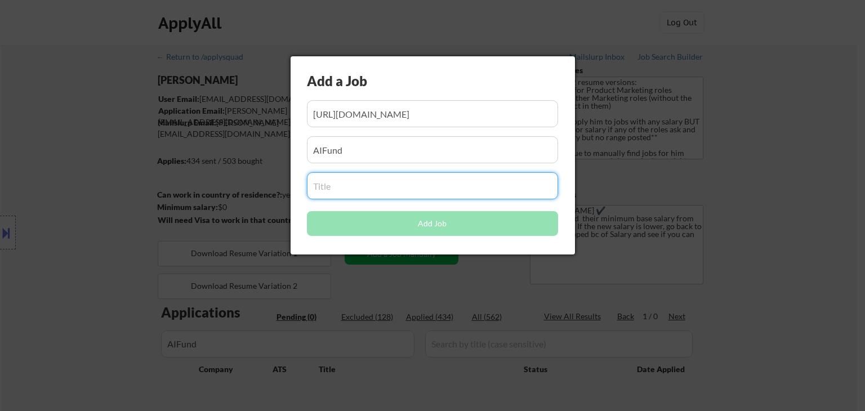
click at [341, 184] on input "input" at bounding box center [432, 185] width 251 height 27
paste input "VP of Marketing"
type input "VP of Marketing"
click at [383, 137] on input "input" at bounding box center [432, 149] width 251 height 27
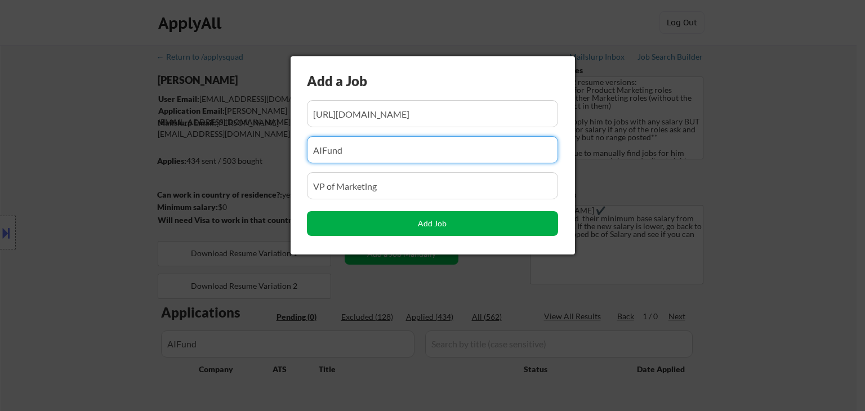
click at [402, 221] on button "Add Job" at bounding box center [432, 223] width 251 height 25
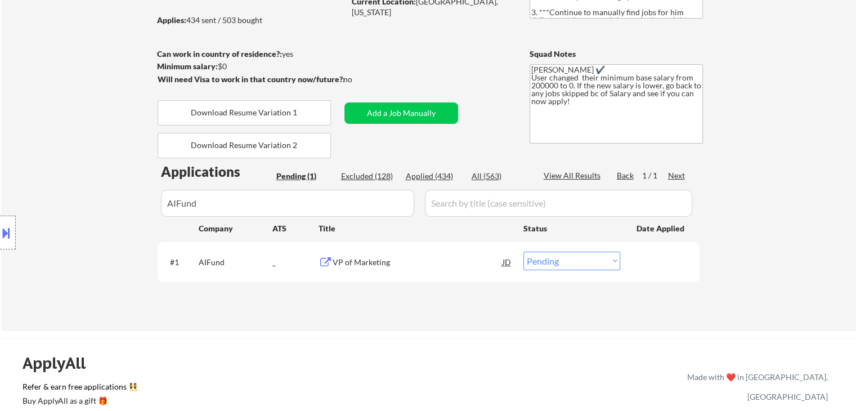
scroll to position [169, 0]
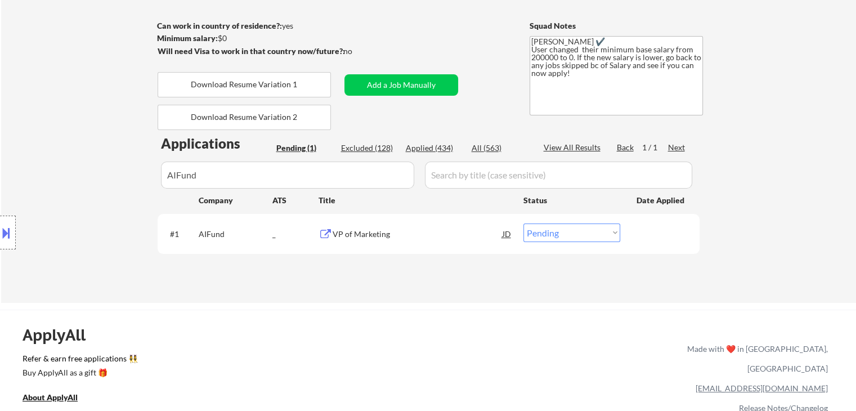
click at [560, 236] on select "Choose an option... Pending Applied Excluded (Questions) Excluded (Expired) Exc…" at bounding box center [572, 232] width 97 height 19
select select ""applied""
click at [524, 223] on select "Choose an option... Pending Applied Excluded (Questions) Excluded (Expired) Exc…" at bounding box center [572, 232] width 97 height 19
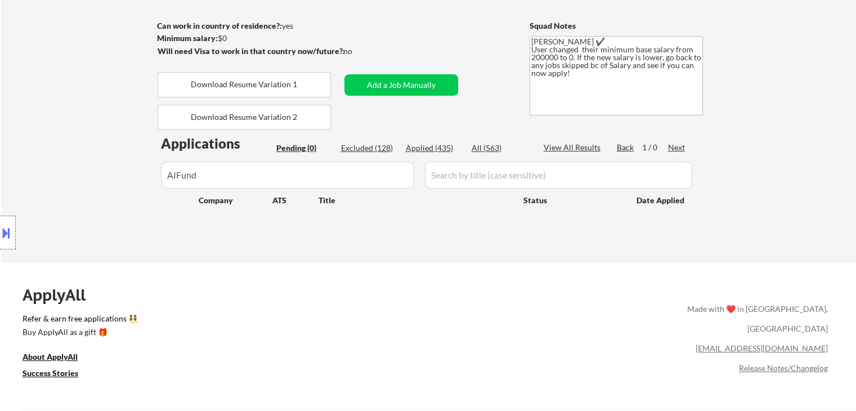
click at [0, 97] on div "Location Inclusions:" at bounding box center [101, 232] width 202 height 327
